Goal: Information Seeking & Learning: Check status

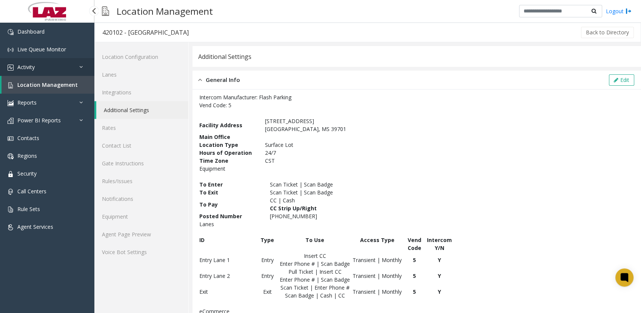
click at [23, 65] on span "Activity" at bounding box center [25, 66] width 17 height 7
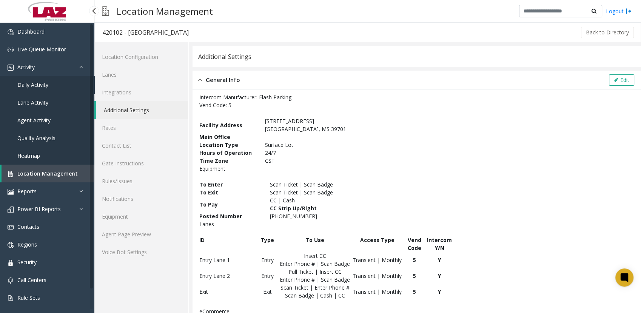
click at [40, 88] on span "Daily Activity" at bounding box center [32, 84] width 31 height 7
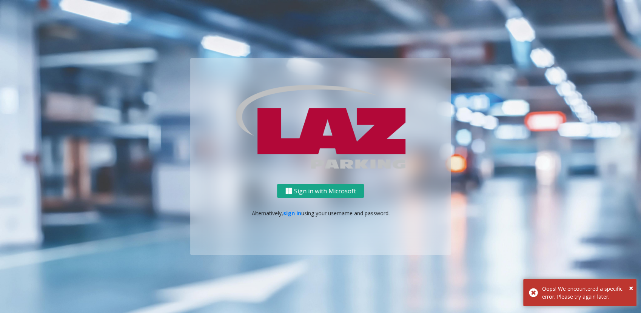
click at [303, 191] on button "Sign in with Microsoft" at bounding box center [320, 191] width 87 height 14
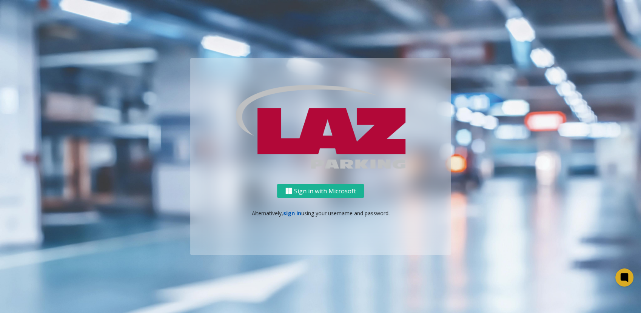
click at [293, 213] on link "sign in" at bounding box center [292, 212] width 18 height 7
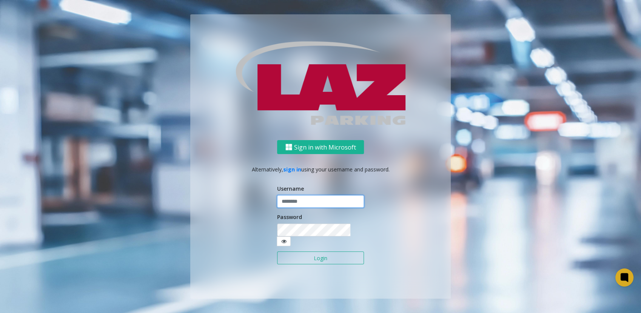
type input "******"
click at [316, 254] on button "Login" at bounding box center [320, 257] width 87 height 13
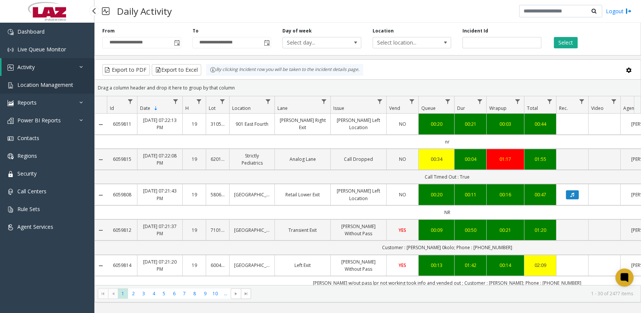
click at [32, 82] on span "Location Management" at bounding box center [45, 84] width 56 height 7
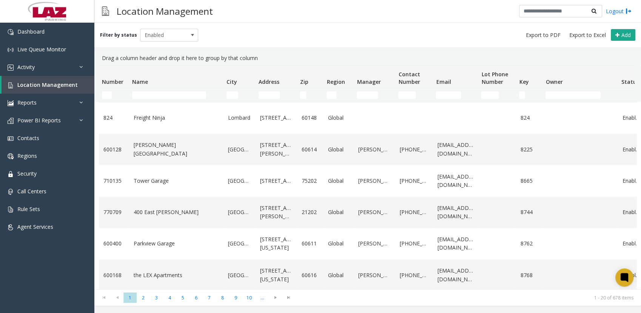
click at [295, 26] on div "Filter by status Enabled Add" at bounding box center [367, 35] width 547 height 25
click at [317, 40] on div "Filter by status Enabled Add" at bounding box center [367, 35] width 547 height 25
click at [48, 62] on link "Activity" at bounding box center [47, 67] width 94 height 18
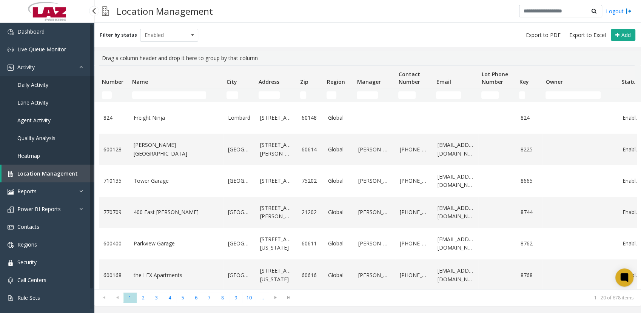
click at [32, 85] on span "Daily Activity" at bounding box center [32, 84] width 31 height 7
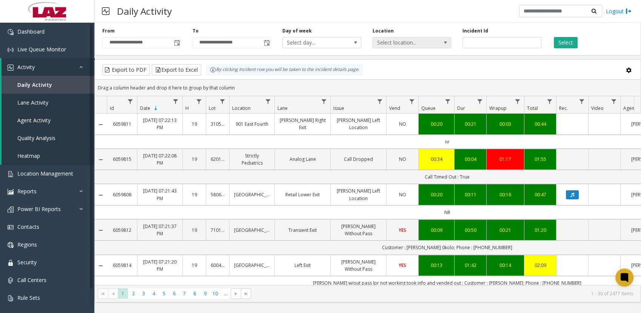
click at [404, 44] on span "Select location..." at bounding box center [404, 42] width 62 height 11
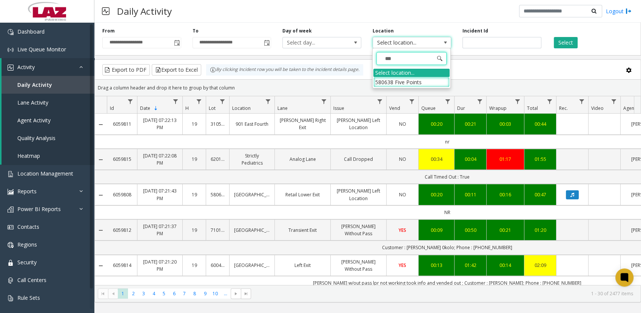
type input "****"
click at [385, 85] on li "580638 Five Points" at bounding box center [411, 82] width 76 height 10
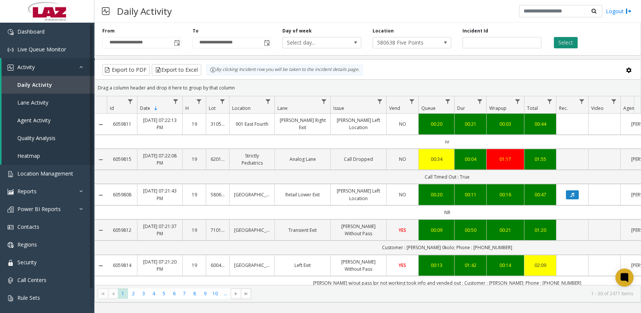
click at [567, 39] on button "Select" at bounding box center [566, 42] width 24 height 11
